Goal: Information Seeking & Learning: Learn about a topic

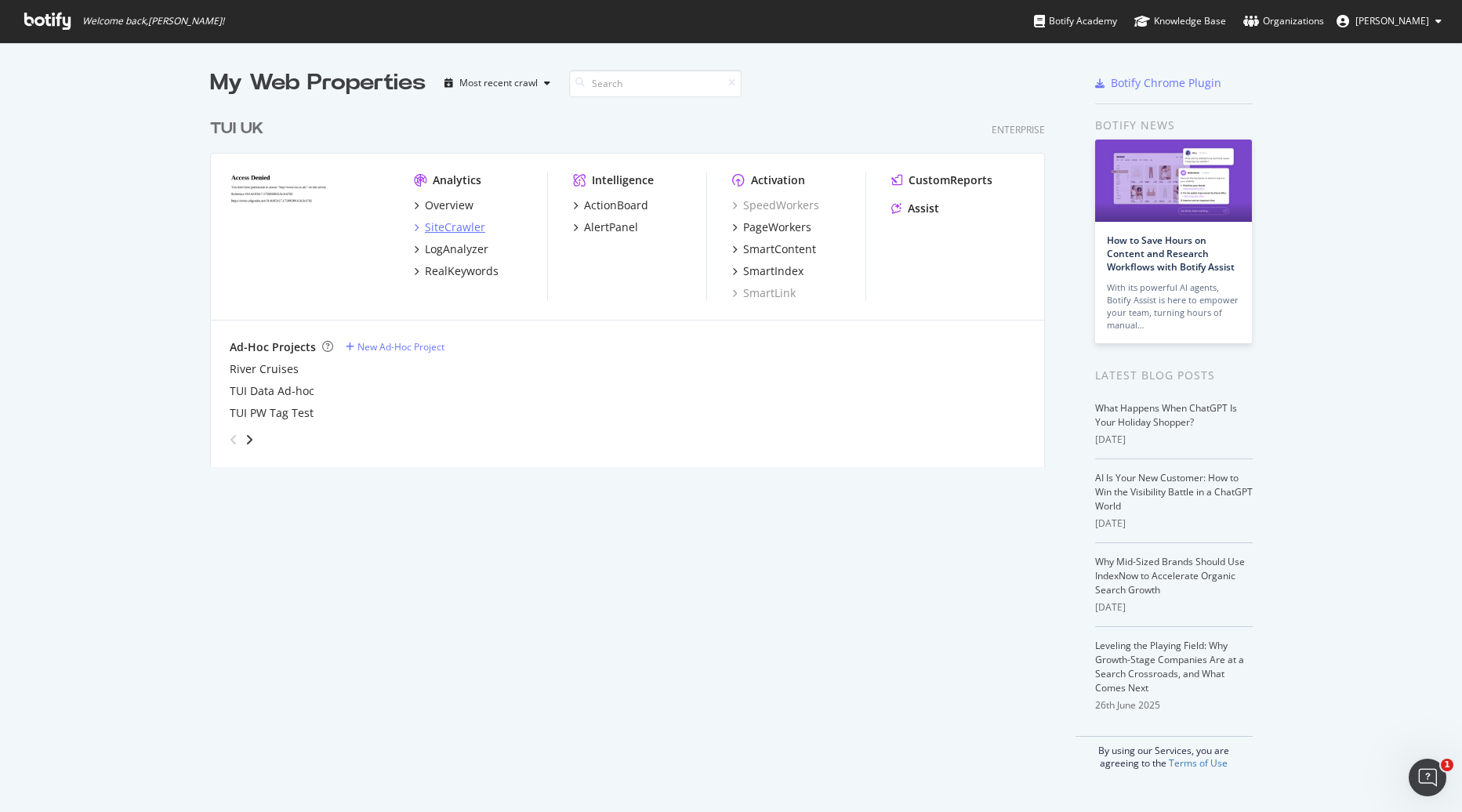
click at [441, 231] on div "SiteCrawler" at bounding box center [455, 227] width 60 height 16
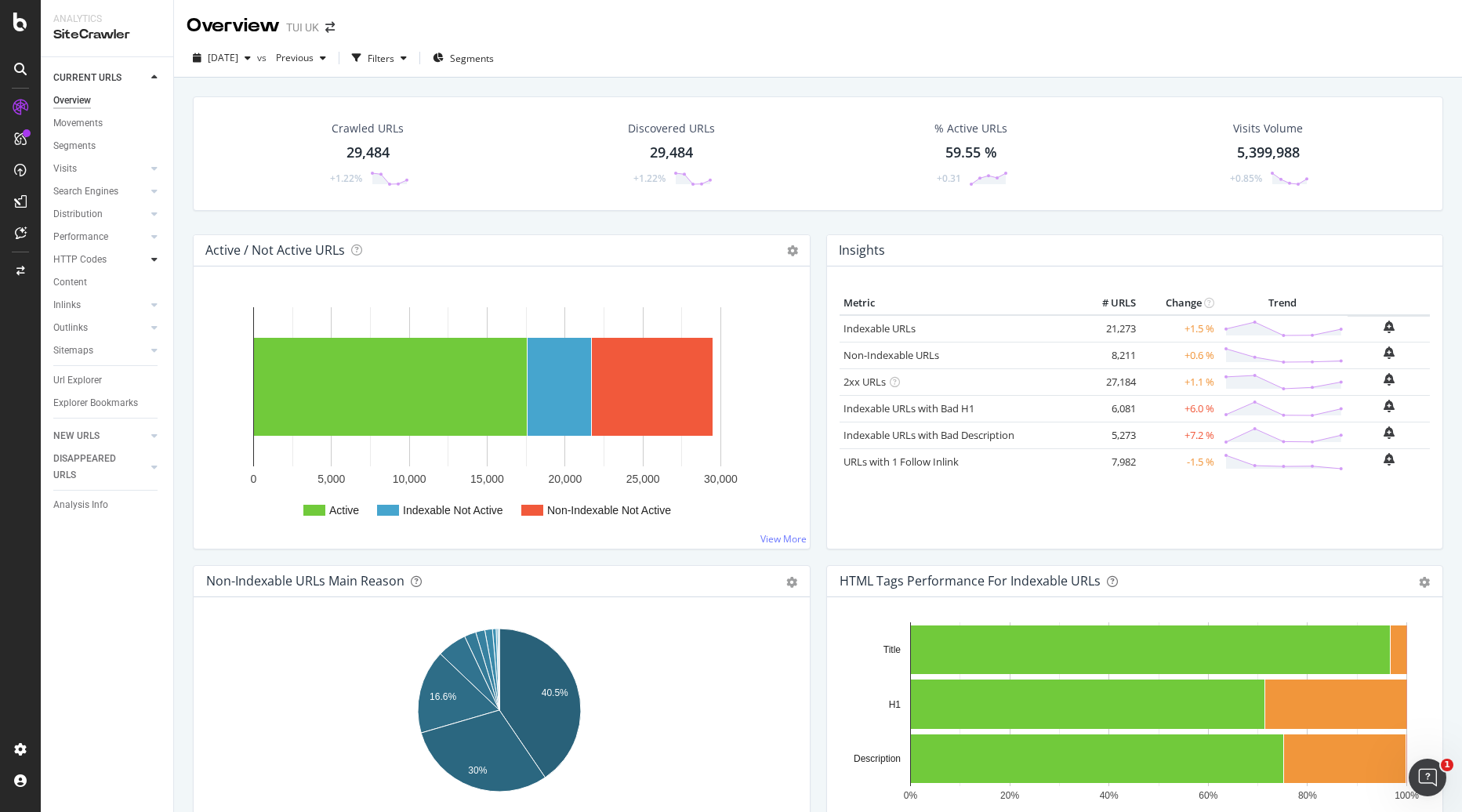
click at [152, 262] on icon at bounding box center [154, 259] width 6 height 10
click at [152, 328] on icon at bounding box center [154, 328] width 6 height 10
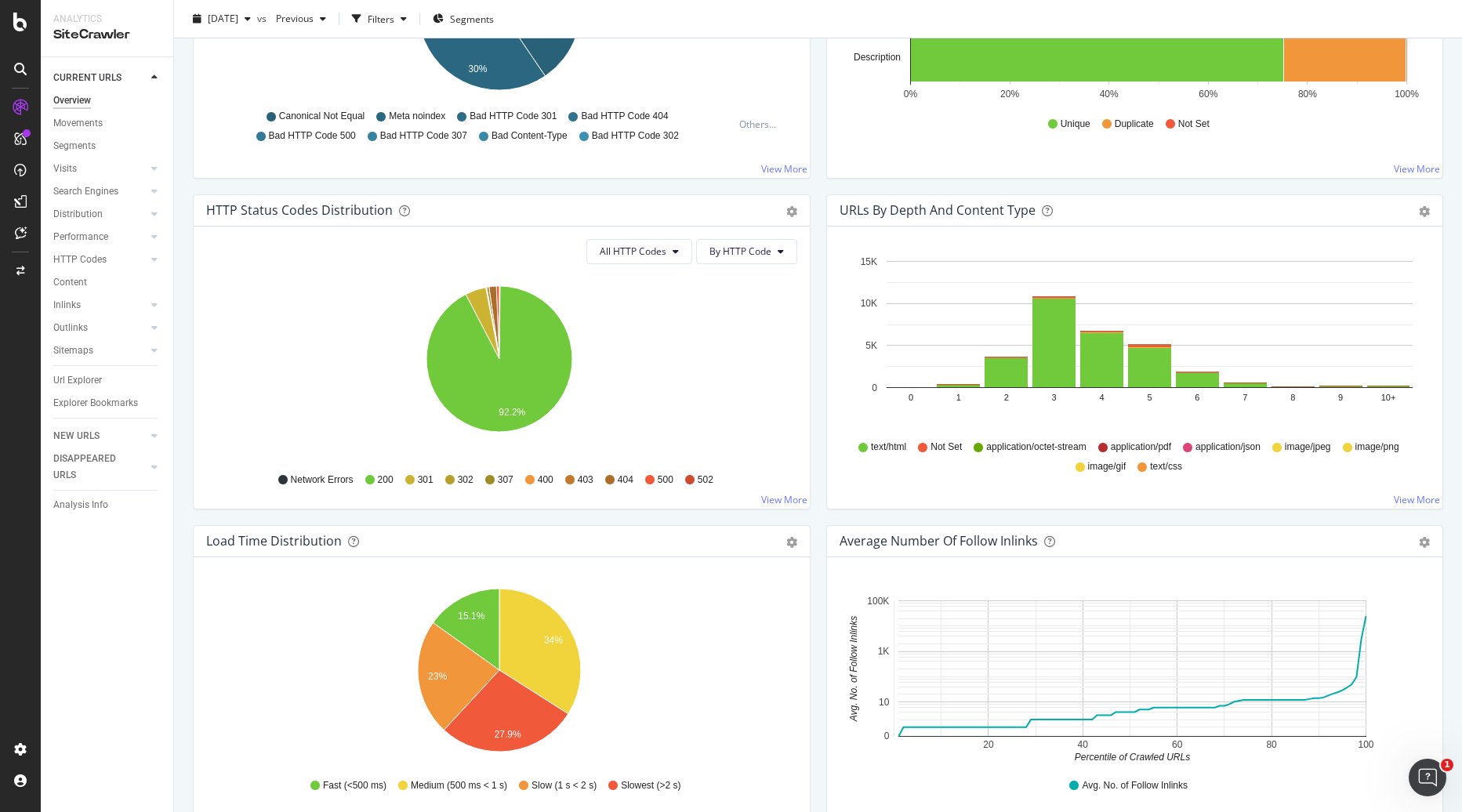
scroll to position [627, 0]
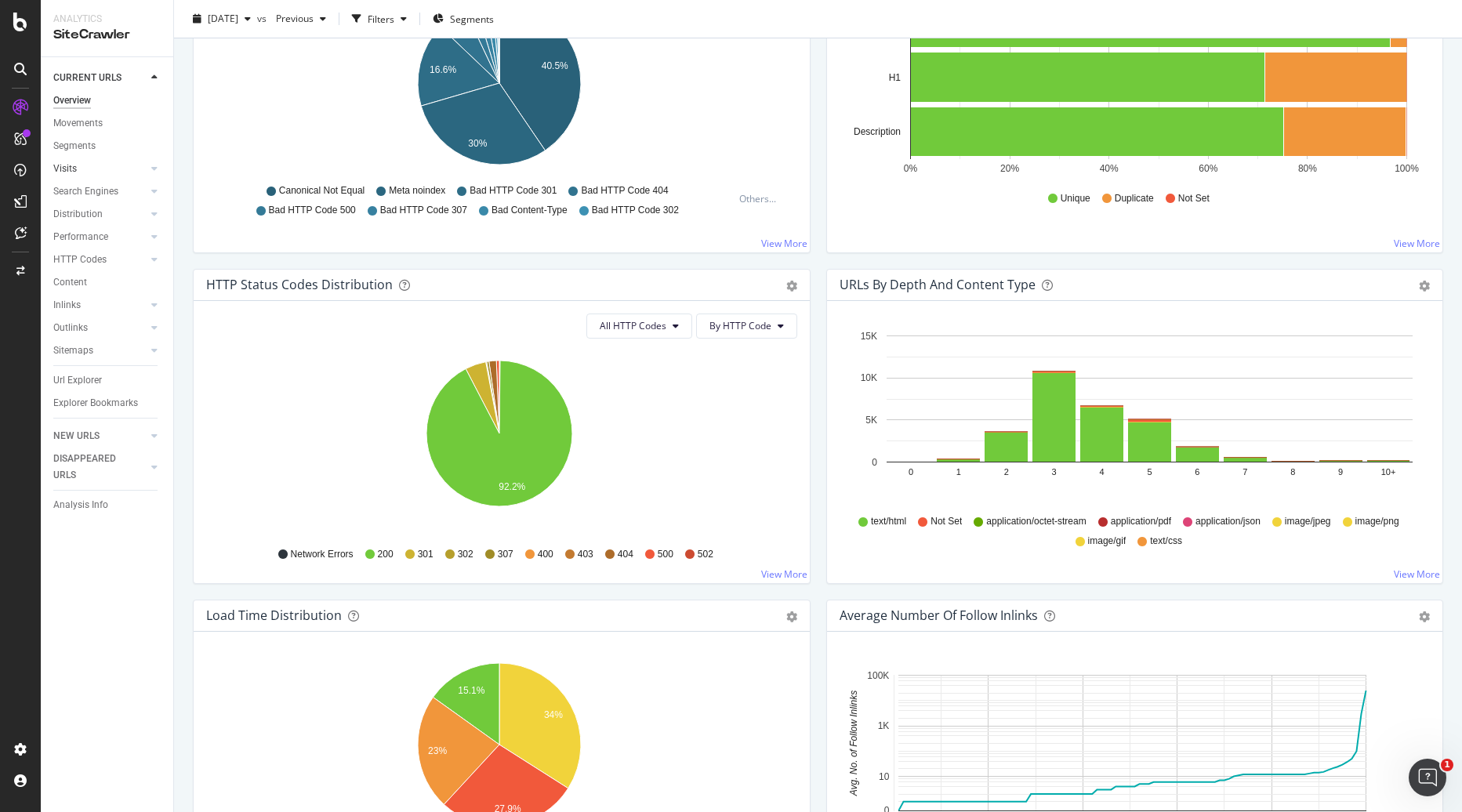
click at [139, 166] on div at bounding box center [139, 169] width 16 height 16
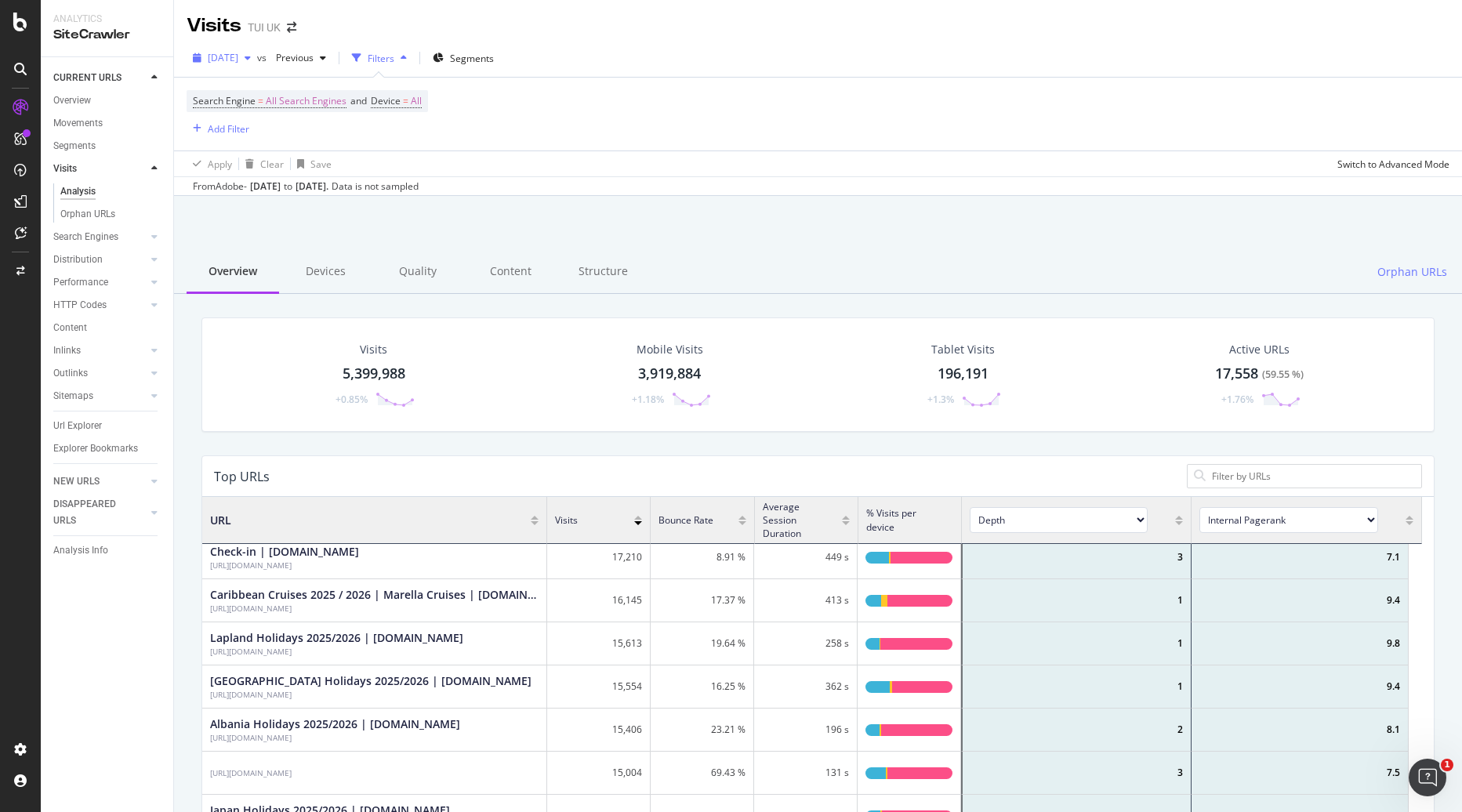
click at [239, 58] on span "[DATE]" at bounding box center [223, 57] width 30 height 14
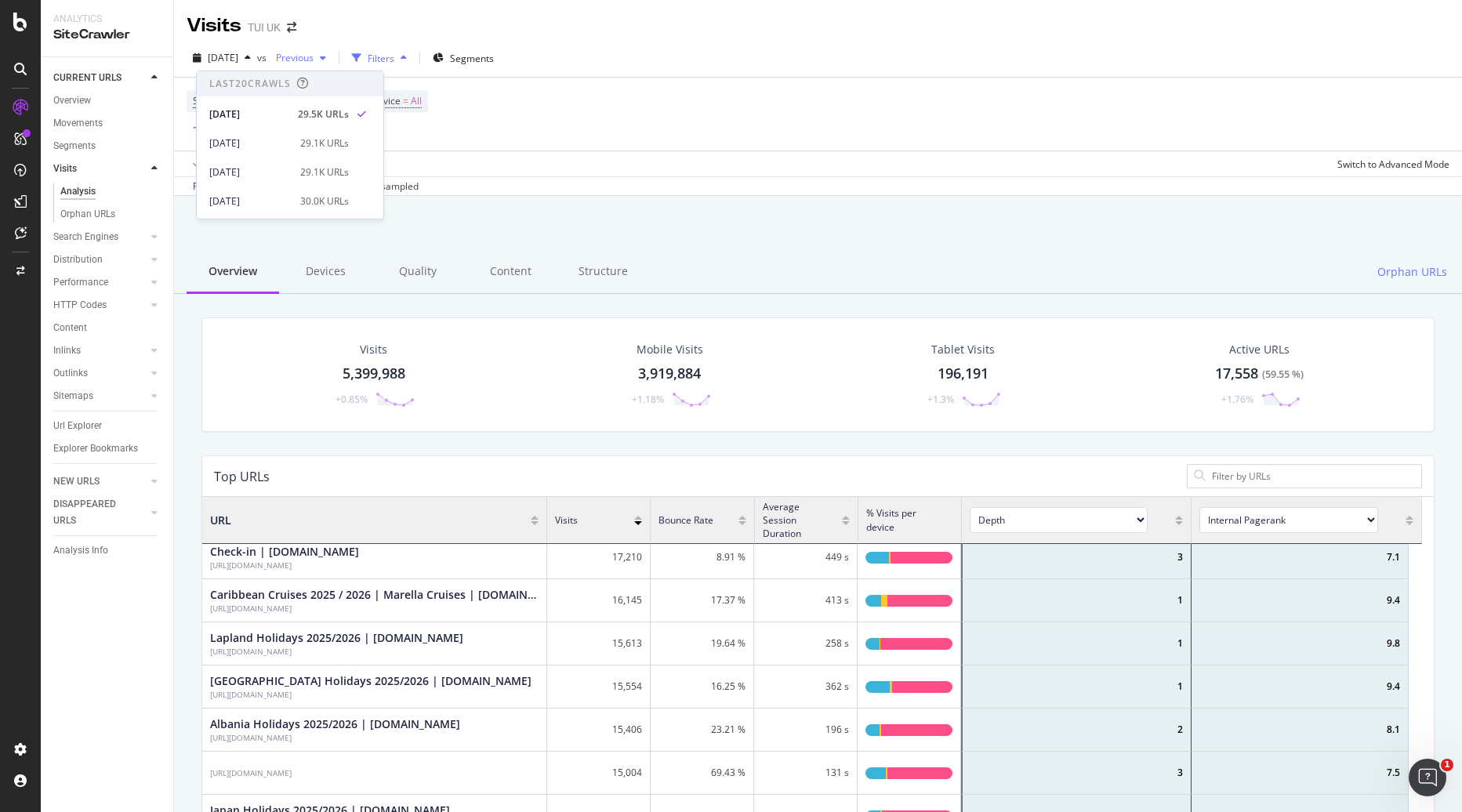
click at [332, 70] on div "Previous" at bounding box center [301, 58] width 63 height 24
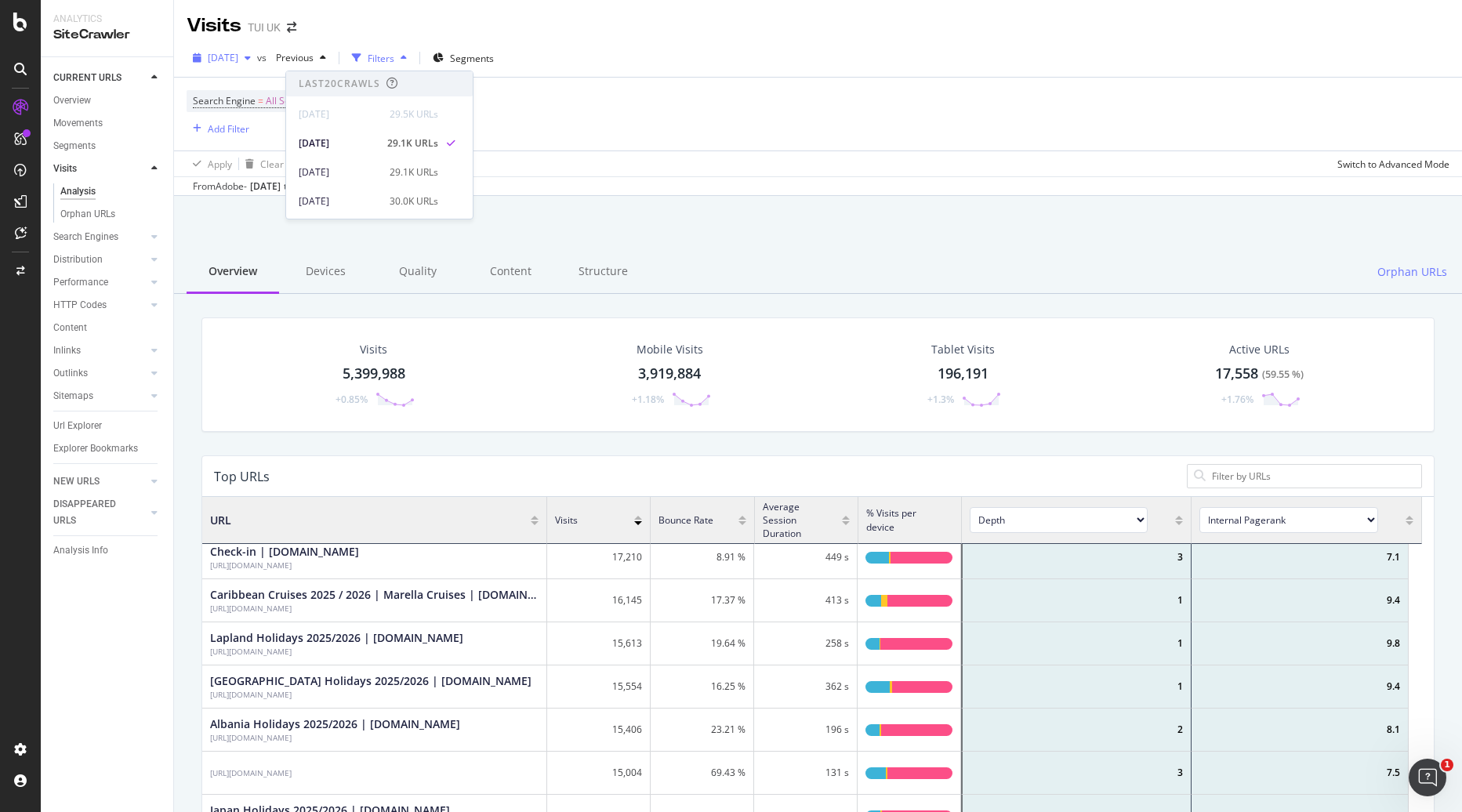
click at [224, 63] on span "[DATE]" at bounding box center [223, 57] width 30 height 14
click at [265, 151] on div "[DATE]" at bounding box center [250, 149] width 82 height 14
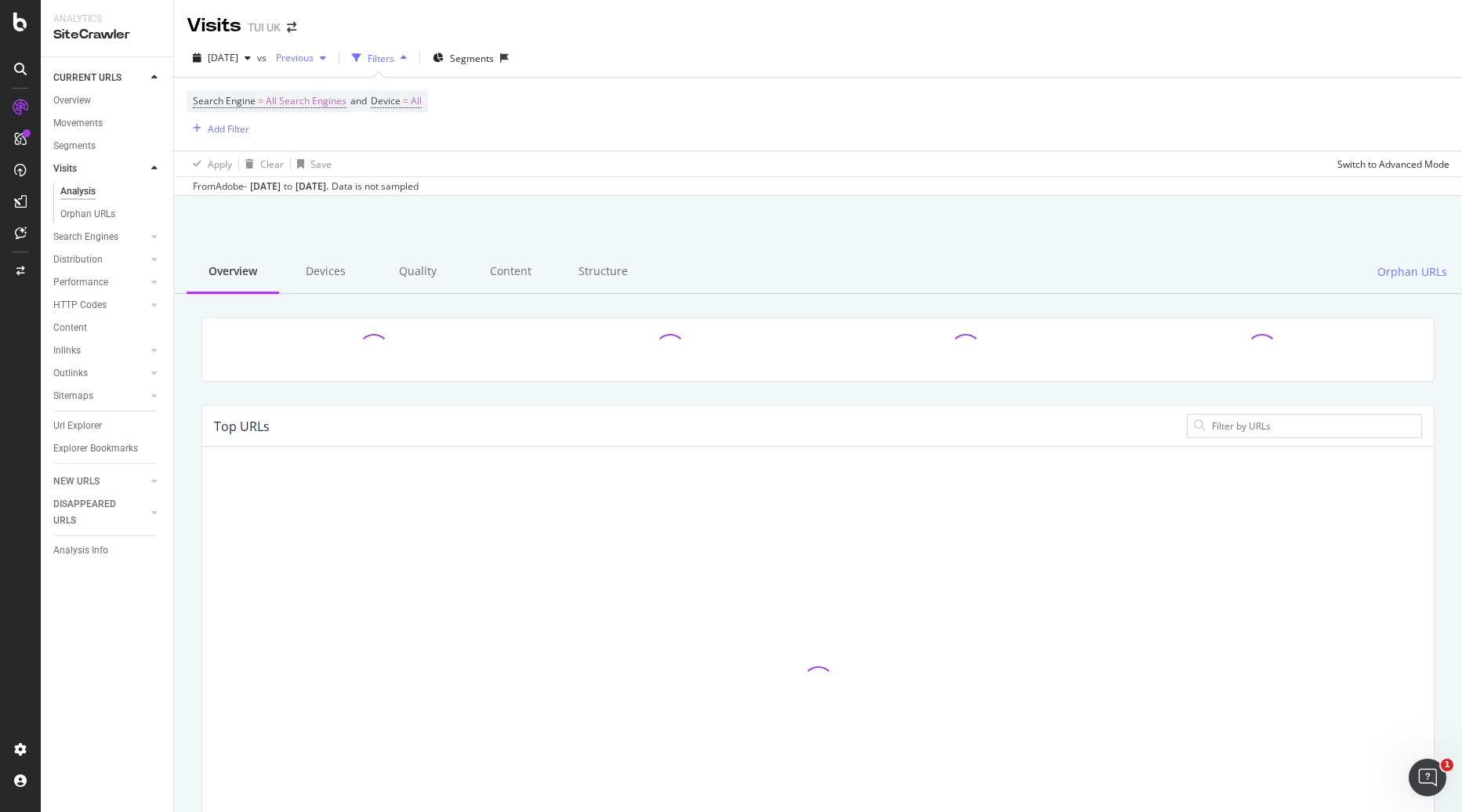
click at [313, 58] on span "Previous" at bounding box center [291, 57] width 44 height 14
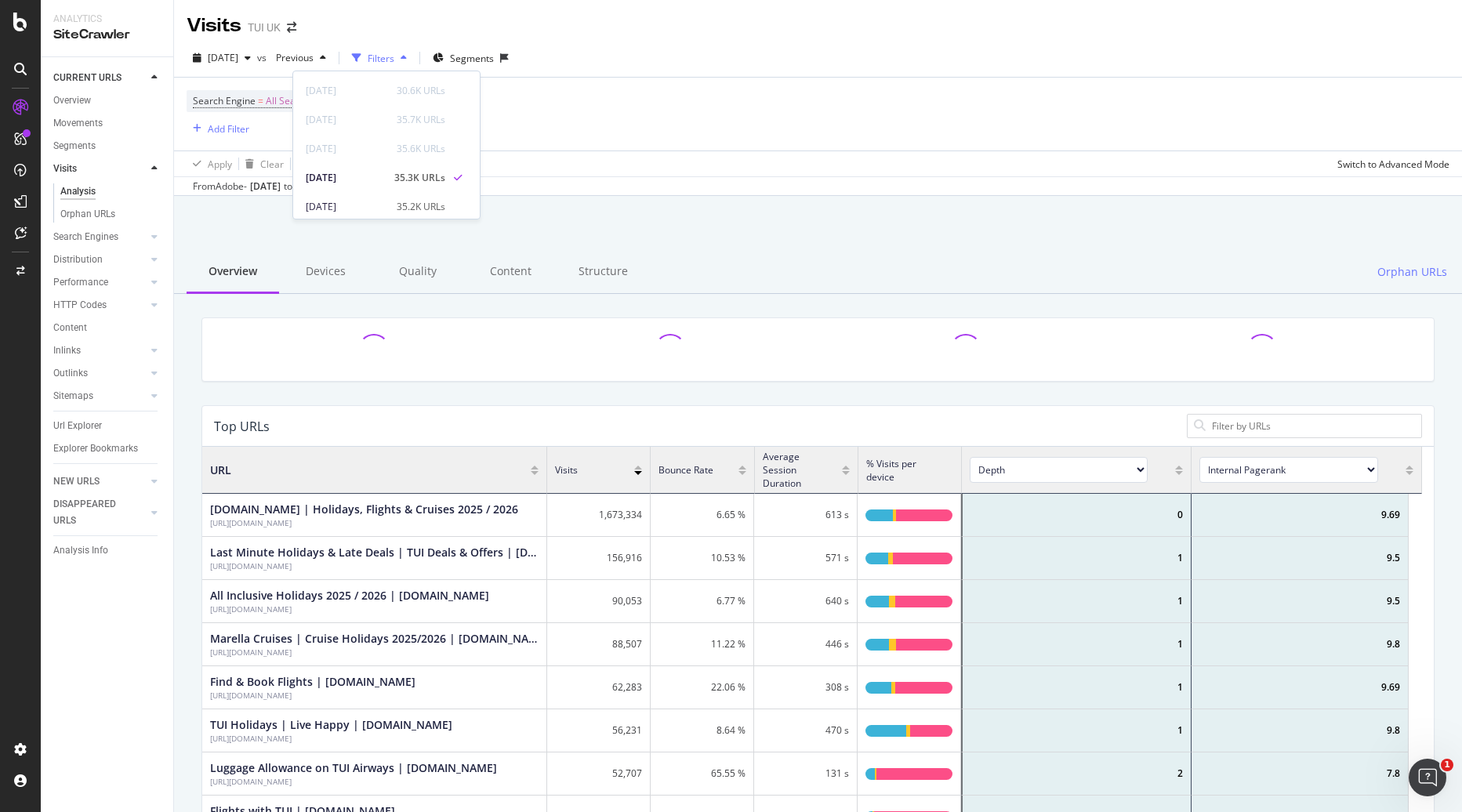
scroll to position [459, 1208]
click at [682, 63] on div "[DATE] vs Previous Filters Segments" at bounding box center [818, 60] width 1288 height 31
click at [313, 64] on span "Previous" at bounding box center [291, 57] width 44 height 14
click at [604, 82] on div "Search Engine = All Search Engines and Device = All Add Filter" at bounding box center [818, 115] width 1263 height 73
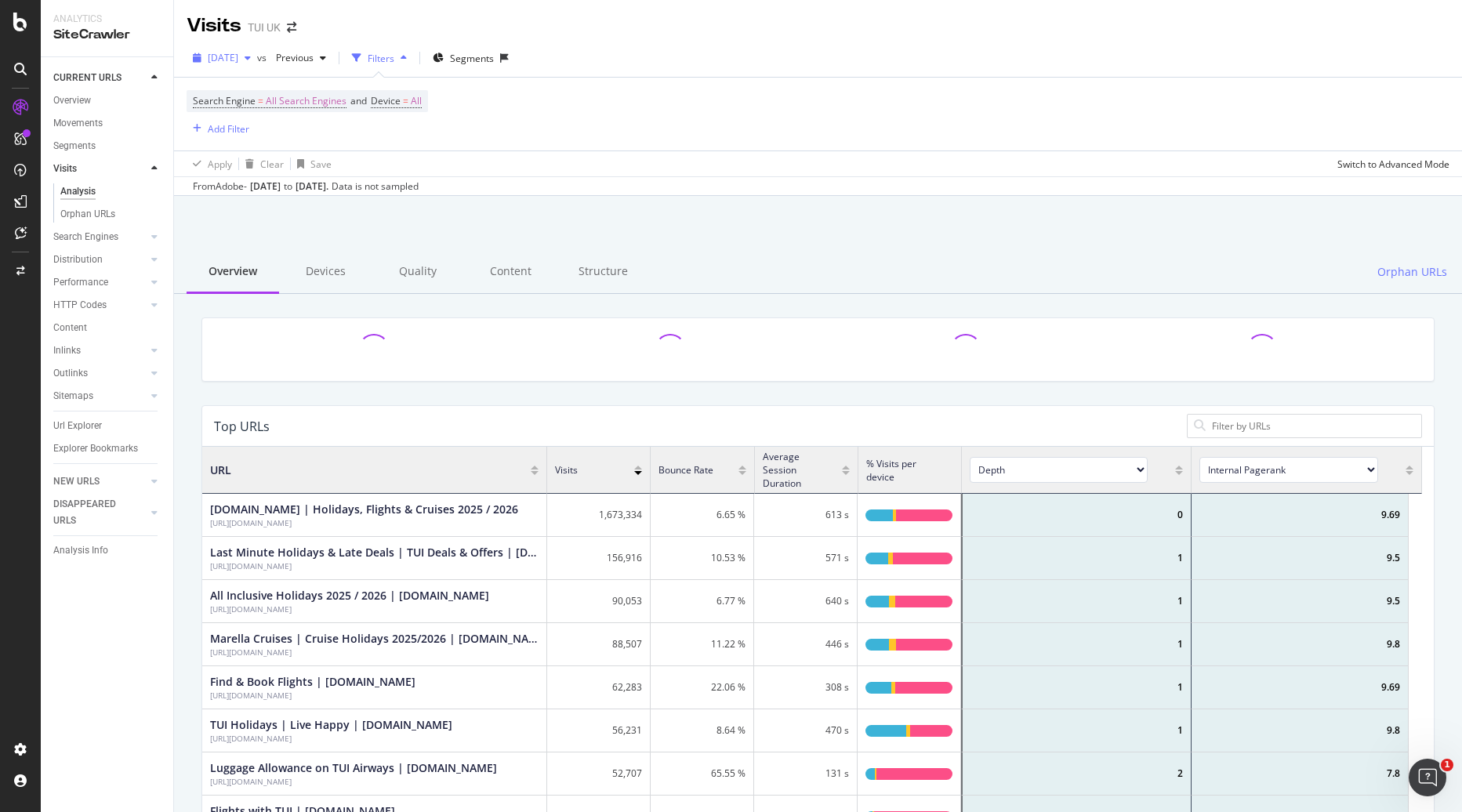
click at [239, 60] on span "[DATE]" at bounding box center [223, 57] width 30 height 14
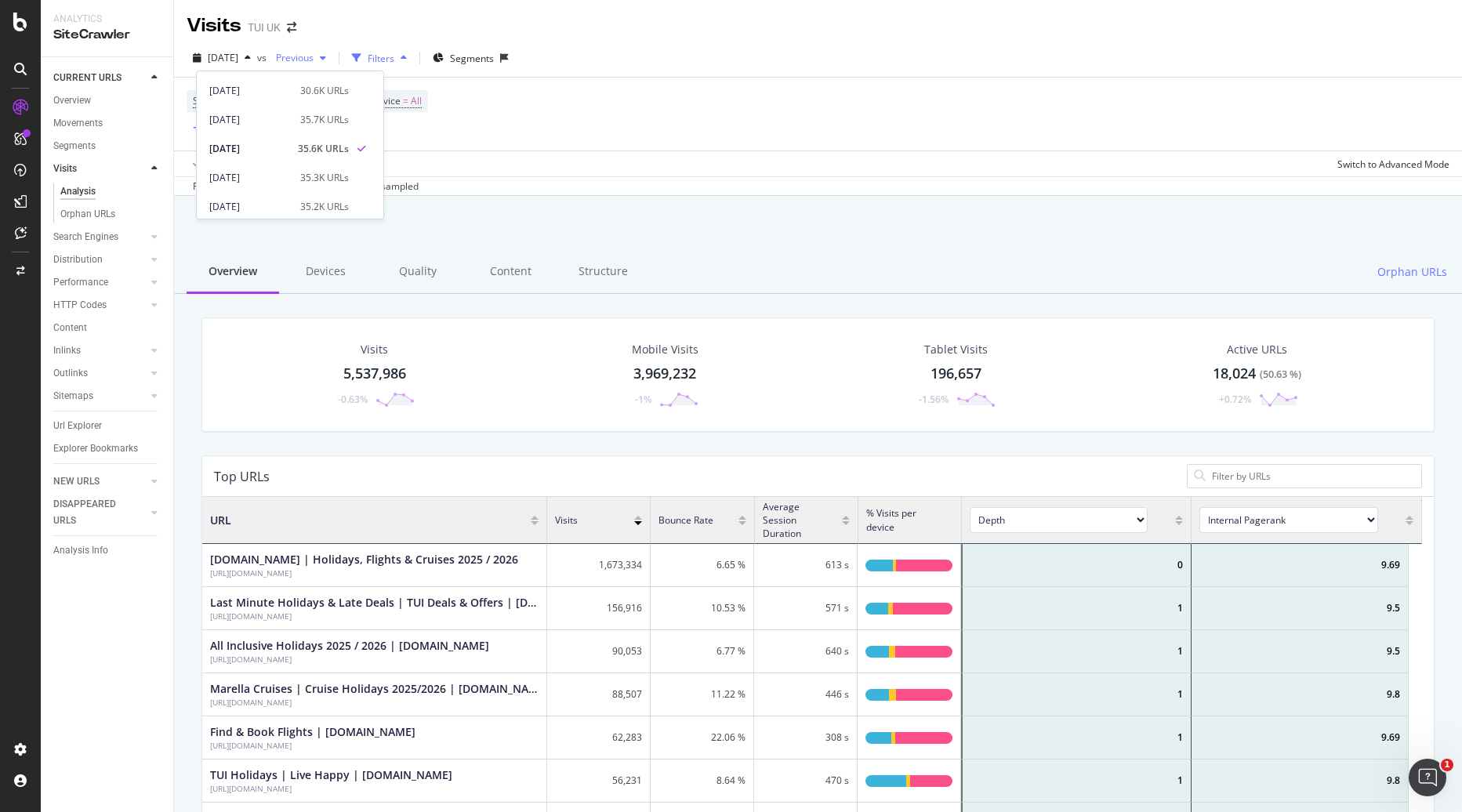
click at [313, 61] on span "Previous" at bounding box center [291, 57] width 44 height 14
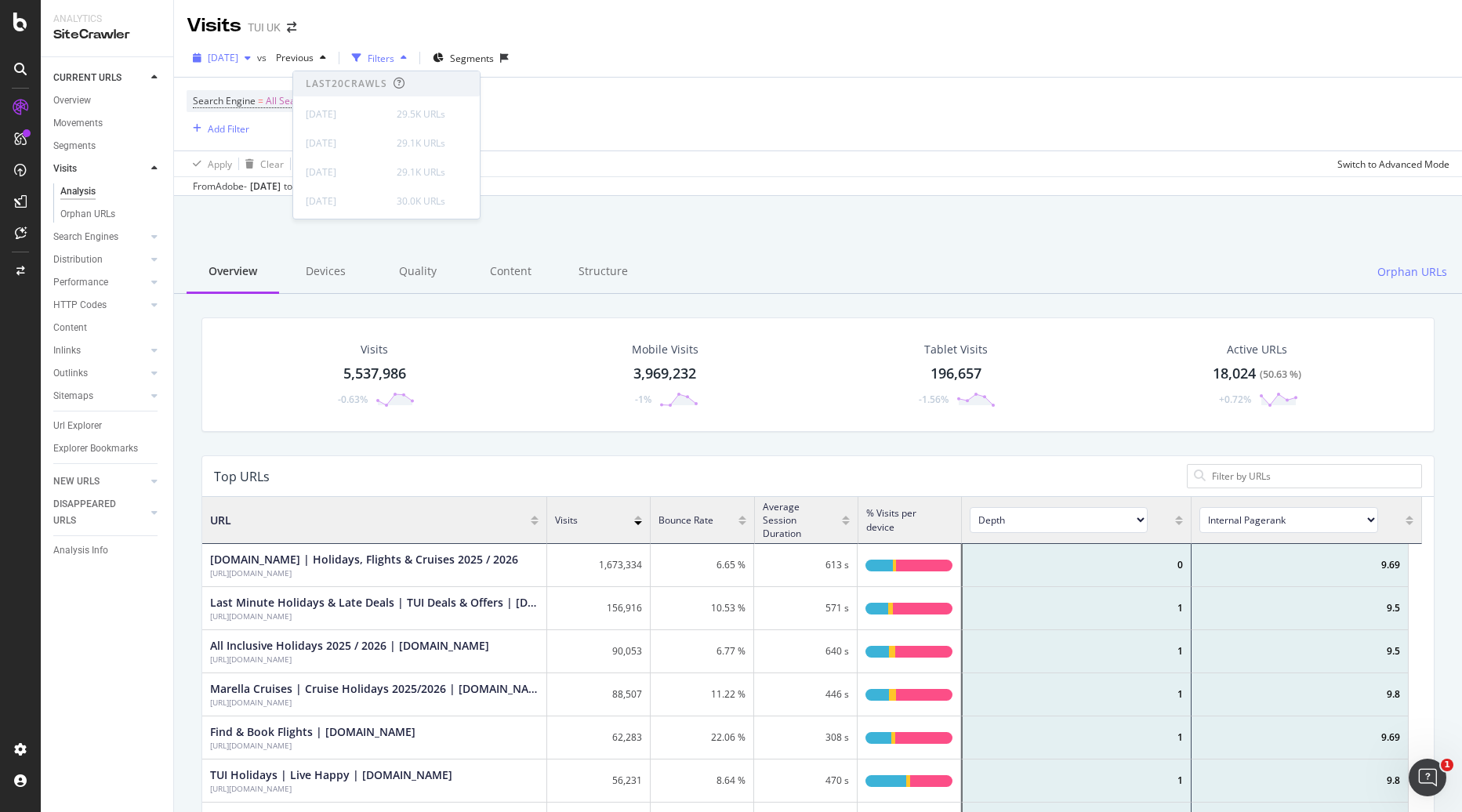
click at [231, 62] on span "[DATE]" at bounding box center [223, 57] width 30 height 14
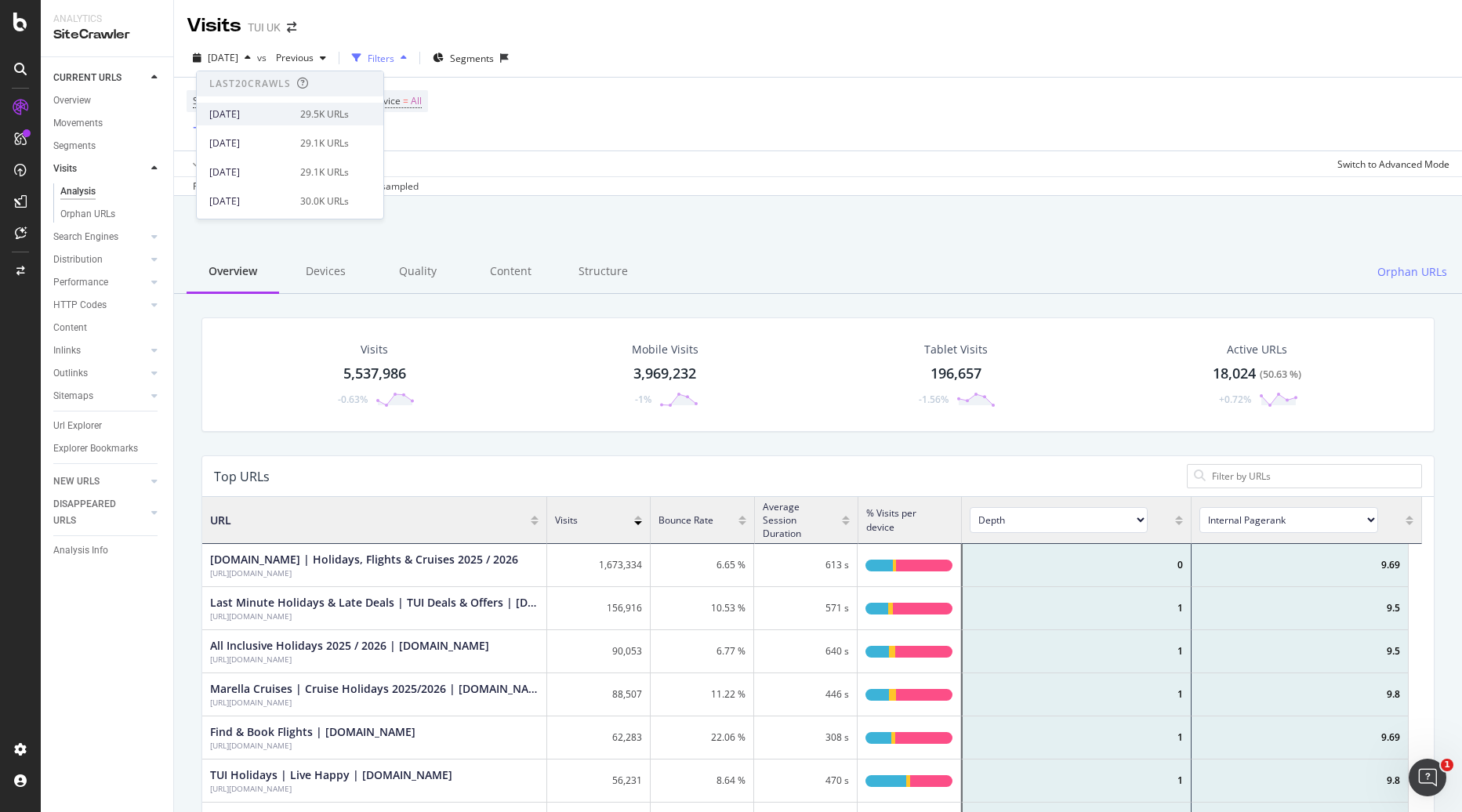
click at [253, 125] on div "[DATE] 29.5K URLs" at bounding box center [290, 114] width 187 height 23
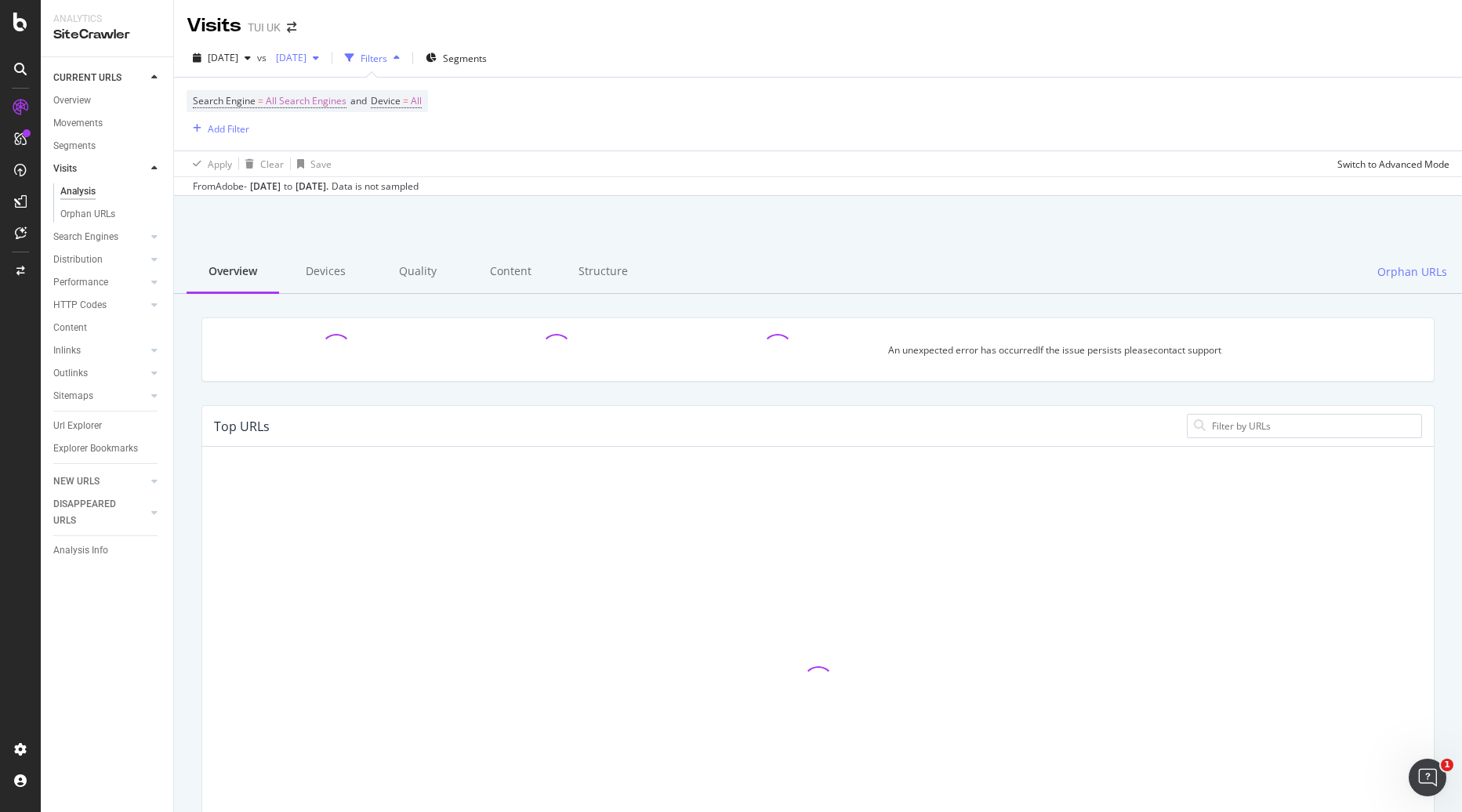
click at [306, 54] on span "[DATE]" at bounding box center [288, 57] width 37 height 14
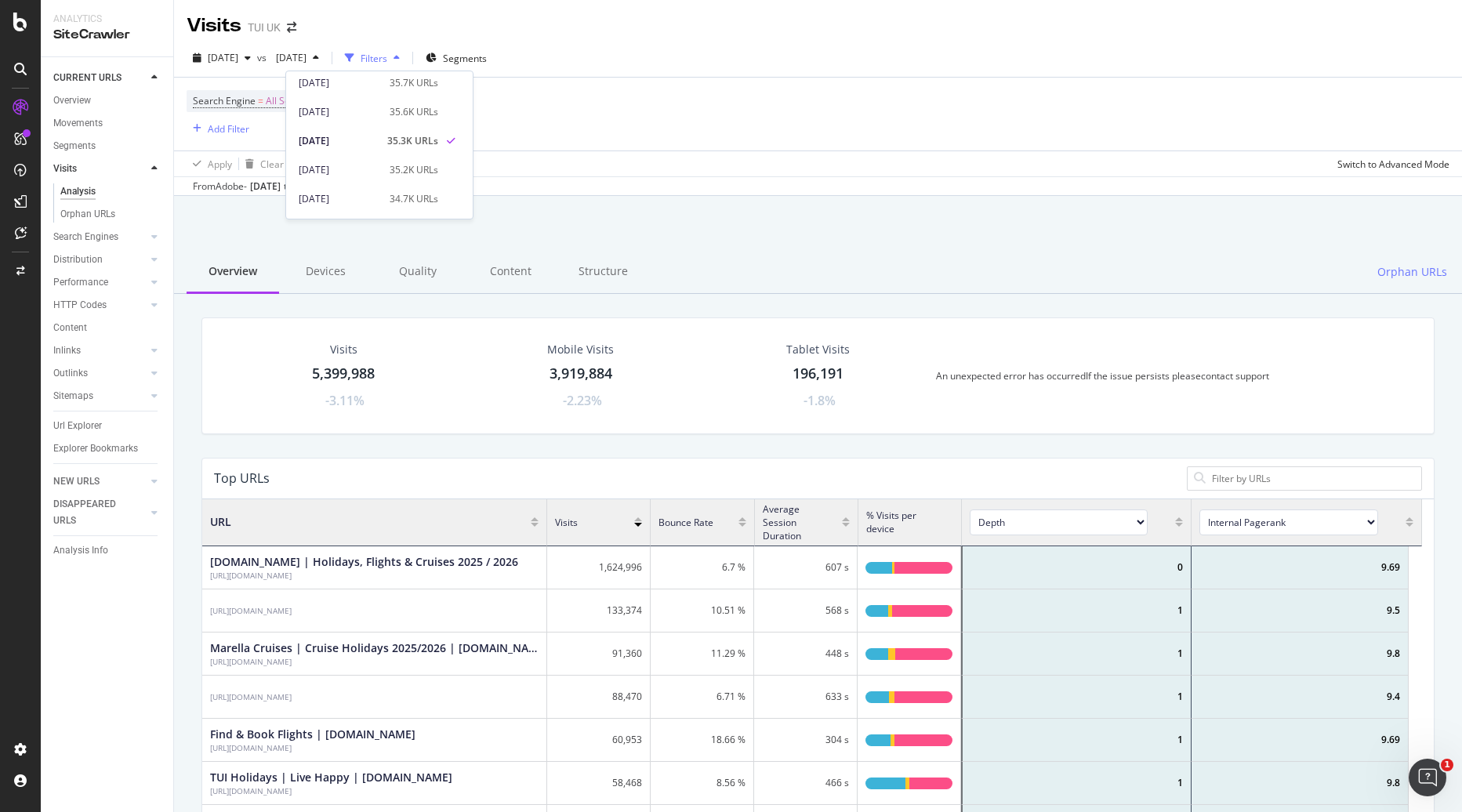
scroll to position [313, 0]
click at [344, 146] on div "[DATE]" at bounding box center [340, 149] width 82 height 14
click at [150, 281] on div at bounding box center [154, 282] width 16 height 16
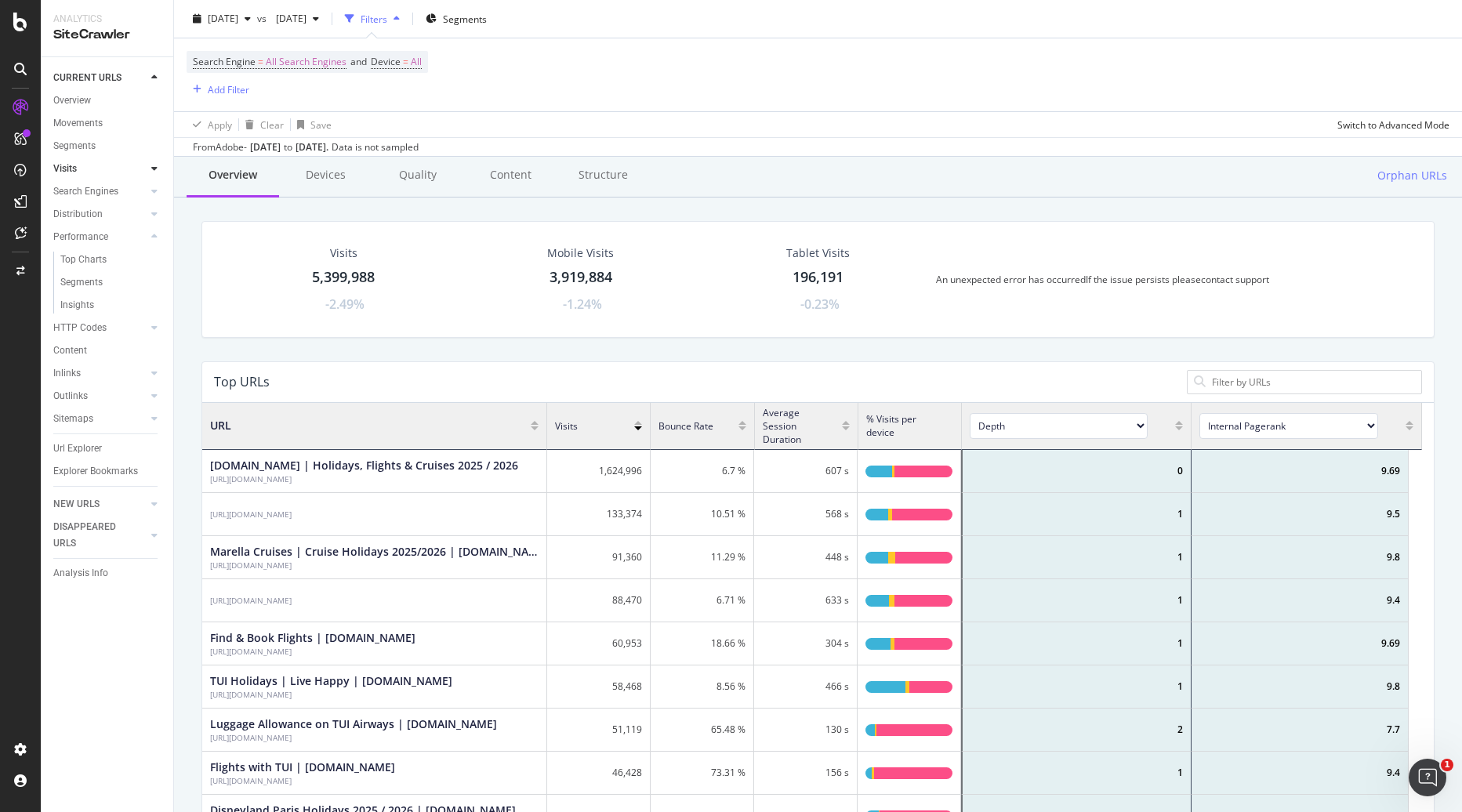
scroll to position [0, 0]
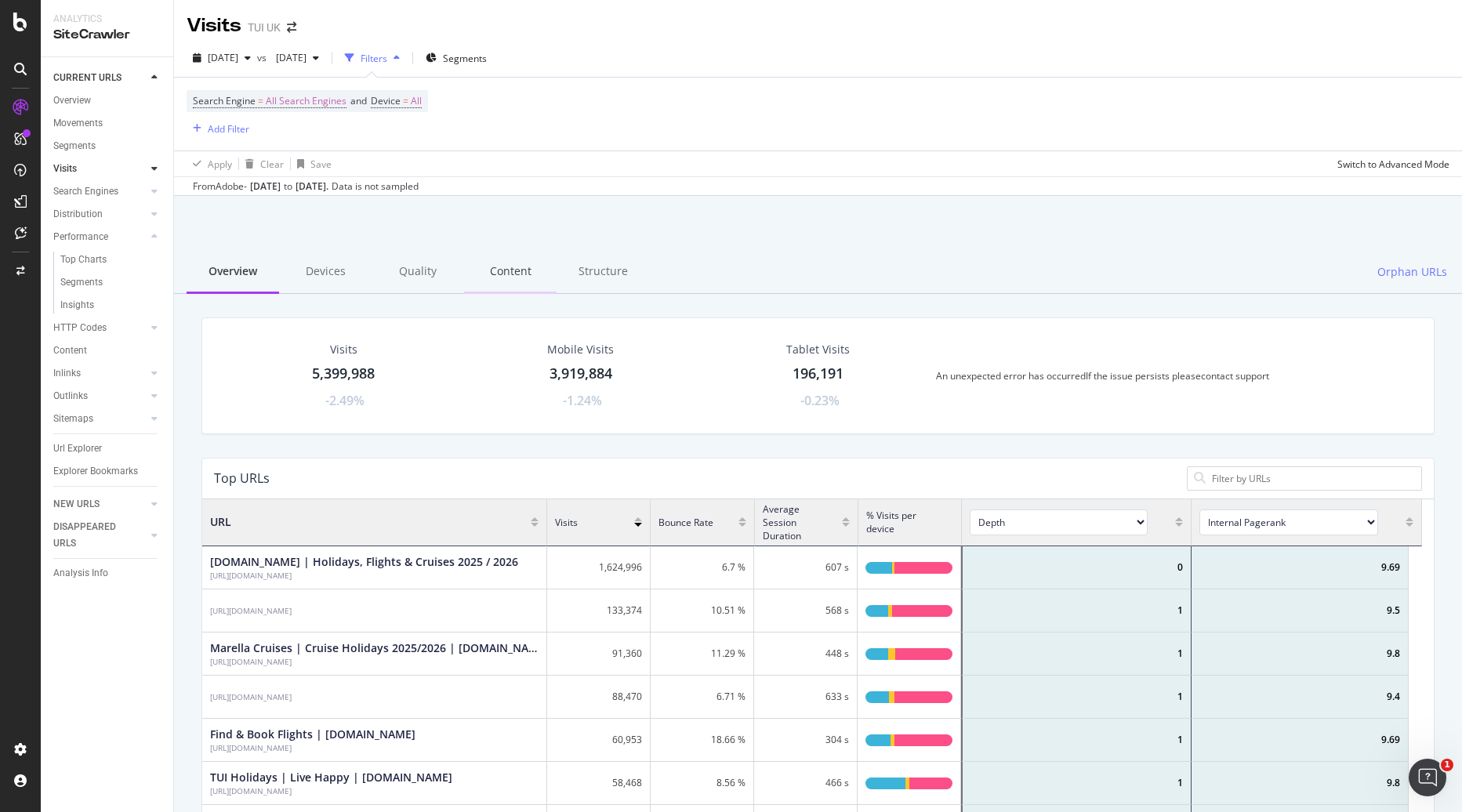
click at [475, 271] on div "Content" at bounding box center [511, 272] width 92 height 43
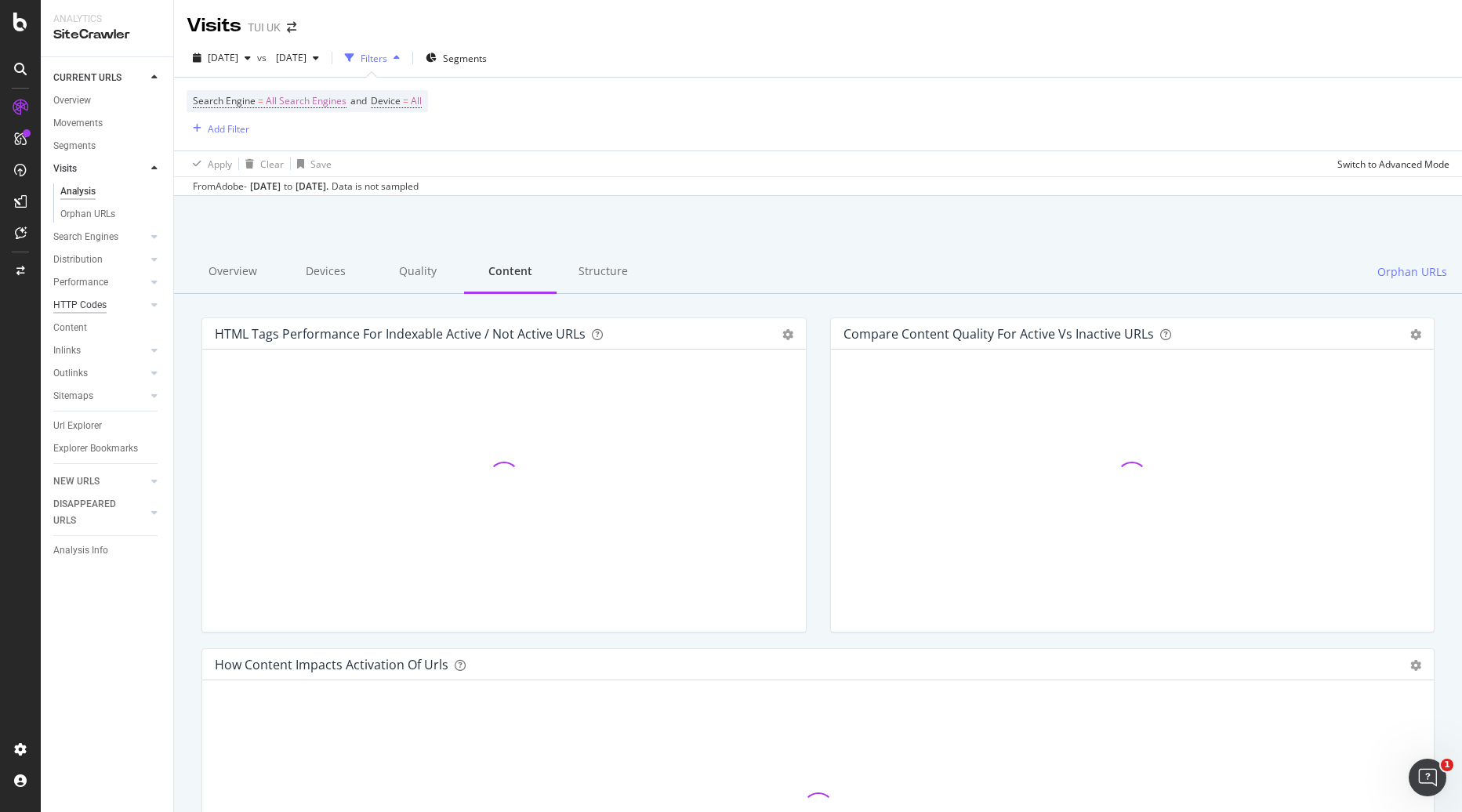
click at [72, 303] on div "HTTP Codes" at bounding box center [80, 305] width 53 height 17
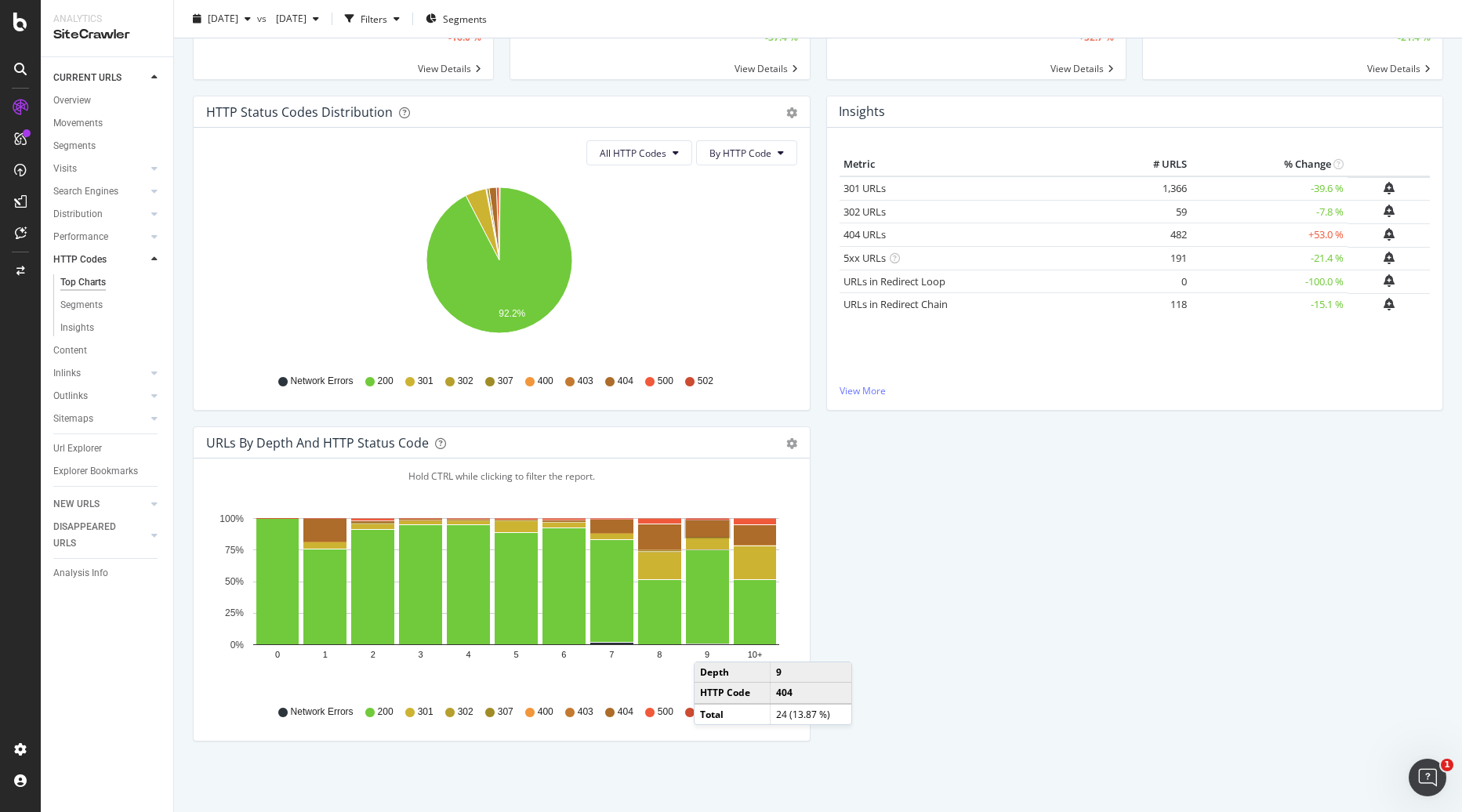
click at [911, 666] on div "HTTP Status Codes Distribution Pie Table Export as CSV Add to Custom Report All…" at bounding box center [818, 426] width 1266 height 662
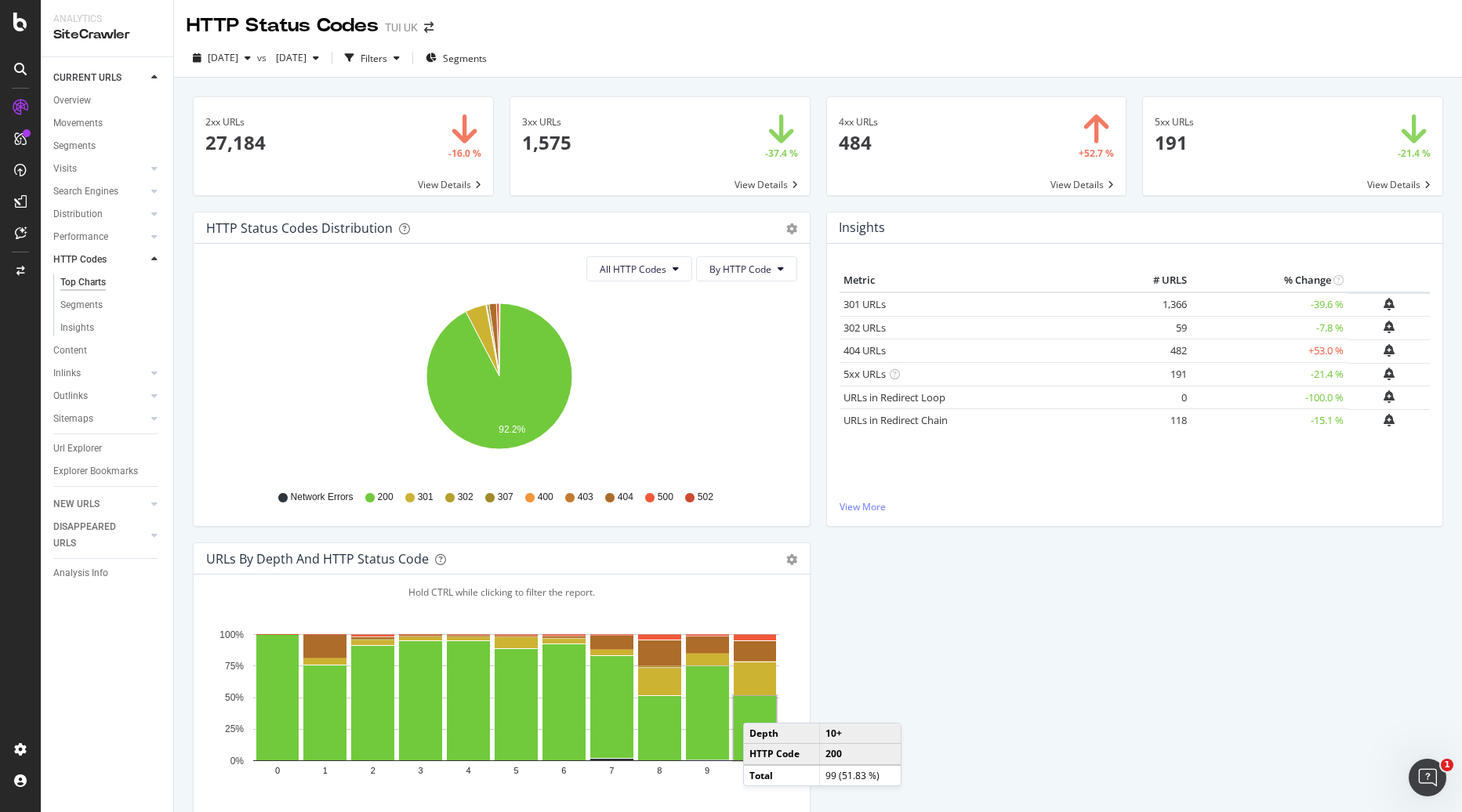
drag, startPoint x: 1266, startPoint y: 360, endPoint x: 1386, endPoint y: 358, distance: 120.0
click at [1386, 358] on tr "404 URLs 482 +53.0 %" at bounding box center [1135, 352] width 591 height 24
click at [1084, 520] on div "Metric # URLS % Change 301 URLs 1,366 -39.6 % 302 URLs 59 -7.8 % 404 URLs" at bounding box center [1135, 385] width 616 height 282
click at [387, 61] on div "Filters" at bounding box center [374, 58] width 27 height 14
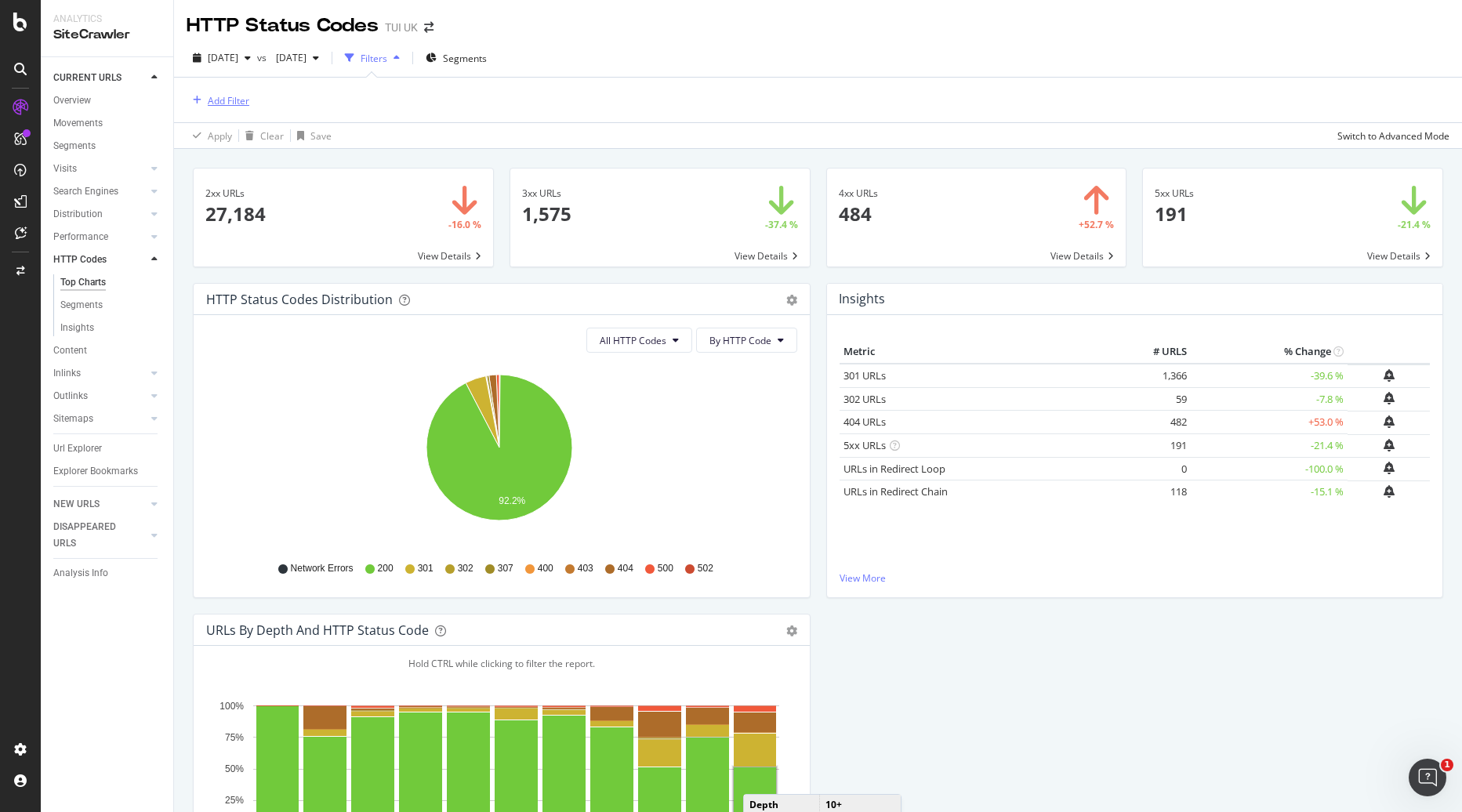
click at [239, 106] on div "Add Filter" at bounding box center [228, 100] width 41 height 14
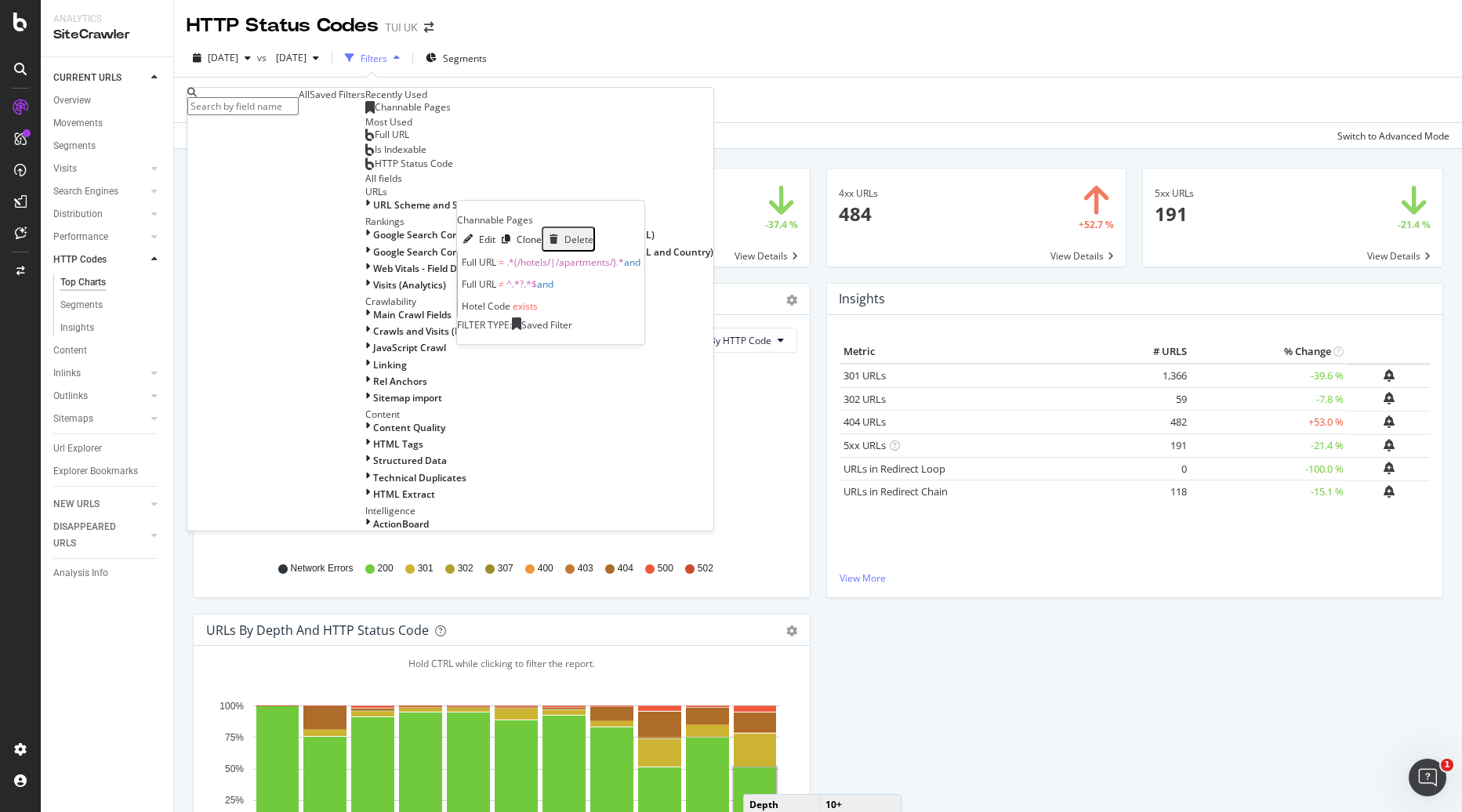
click at [375, 114] on span "Channable Pages" at bounding box center [413, 107] width 76 height 14
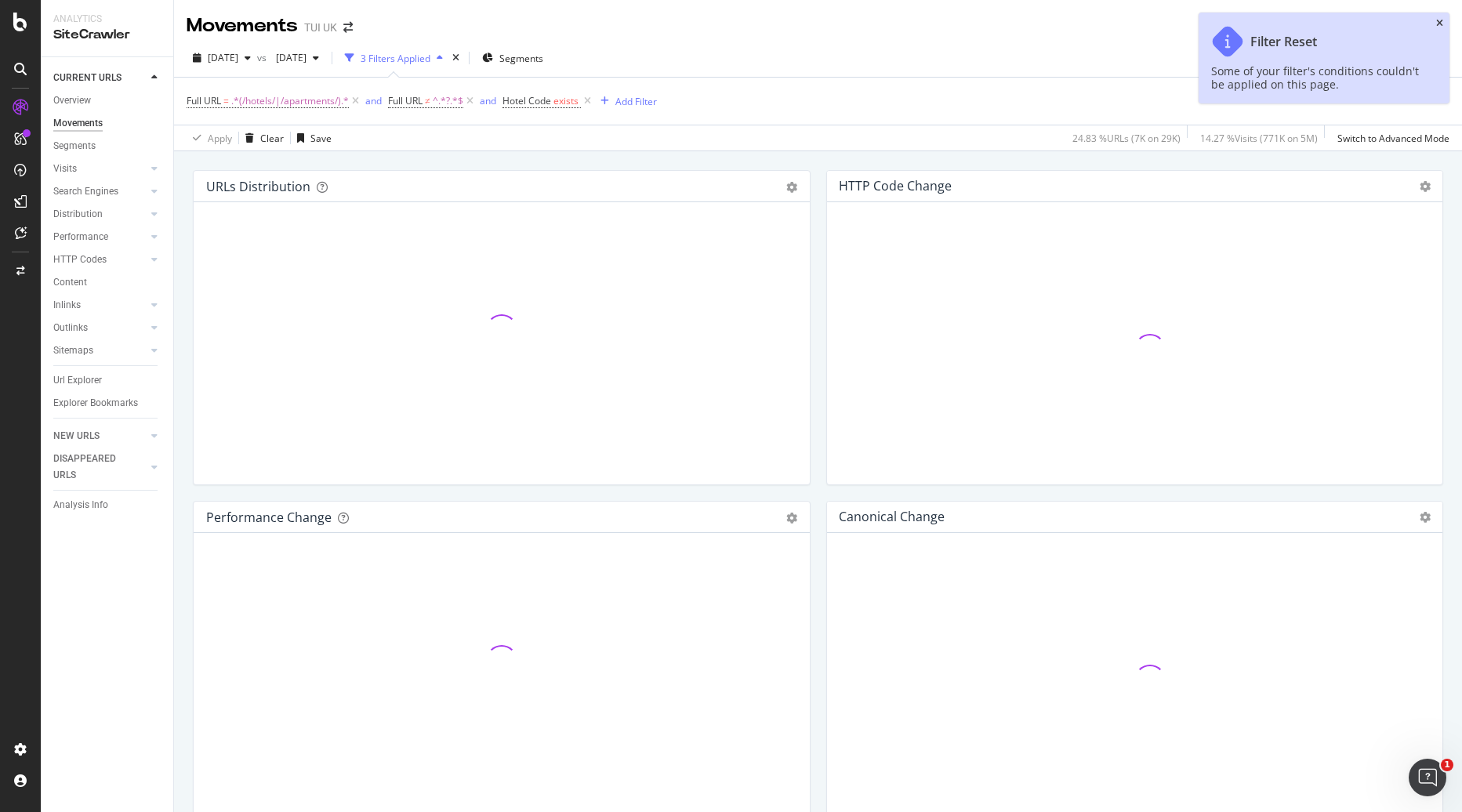
click at [1440, 21] on icon "close toast" at bounding box center [1440, 24] width 7 height 10
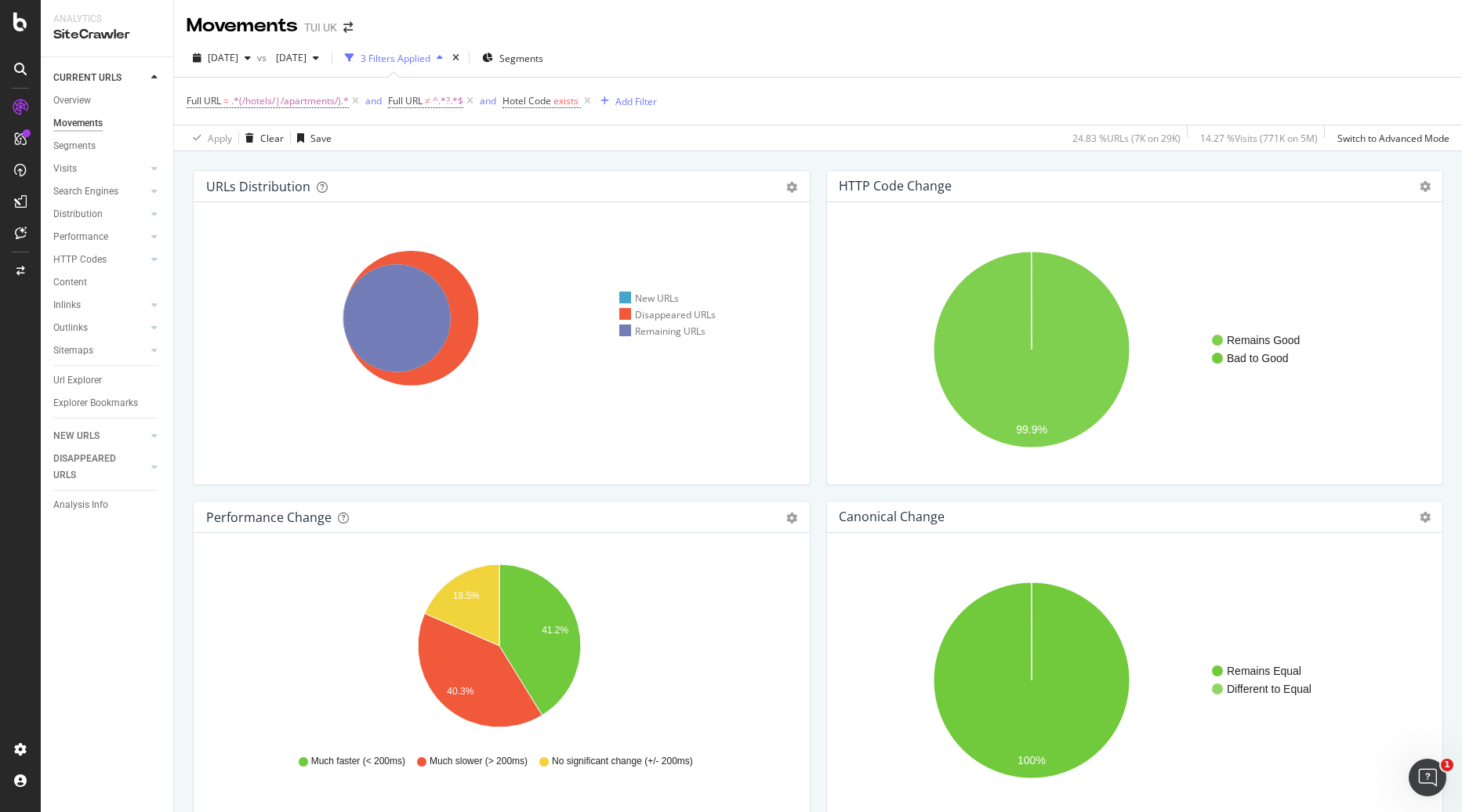
click at [838, 32] on div "Movements TUI UK" at bounding box center [818, 19] width 1288 height 39
click at [835, 99] on div "Full URL = .*(/hotels/|/apartments/).* and Full URL ≠ ^.*?.*$ and Hotel Code ex…" at bounding box center [818, 101] width 1263 height 47
